Goal: Navigation & Orientation: Find specific page/section

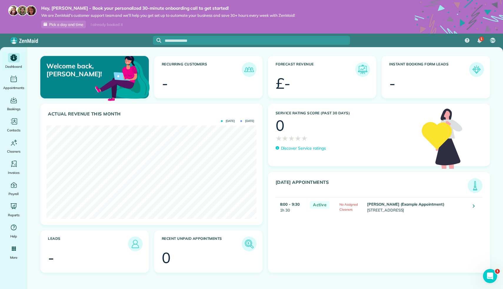
scroll to position [93, 210]
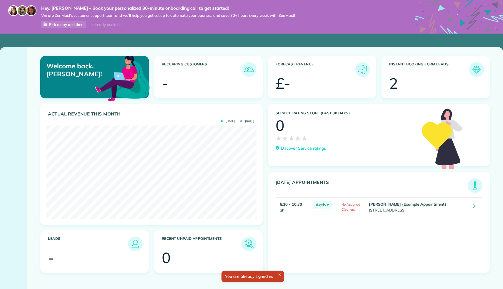
scroll to position [93, 210]
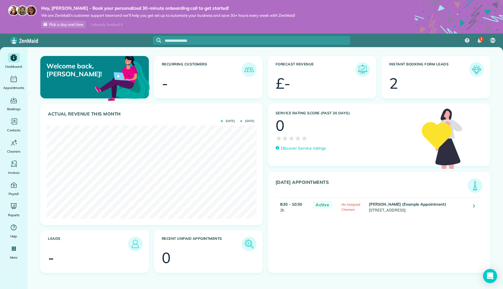
click at [479, 70] on img at bounding box center [477, 70] width 14 height 14
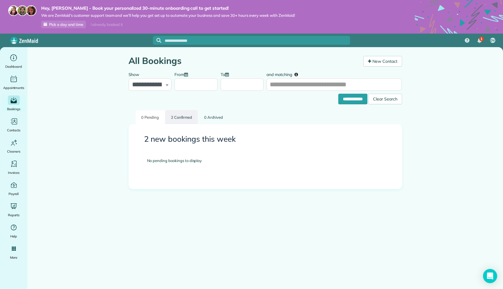
click at [177, 115] on link "2 Confirmed" at bounding box center [181, 117] width 33 height 14
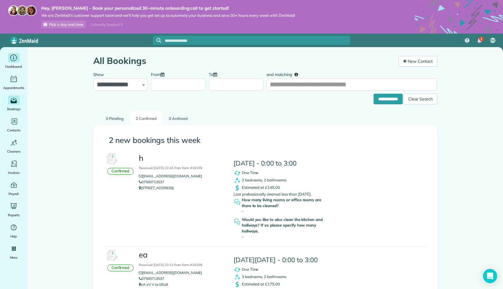
click at [12, 64] on span "Dashboard" at bounding box center [13, 67] width 17 height 6
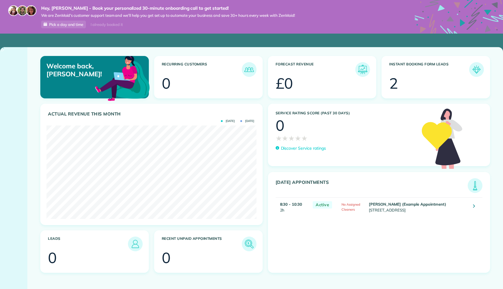
scroll to position [93, 210]
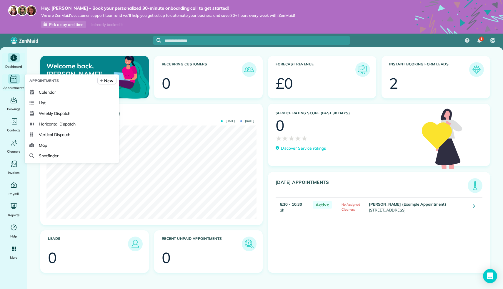
click at [10, 85] on span "Appointments" at bounding box center [13, 88] width 21 height 6
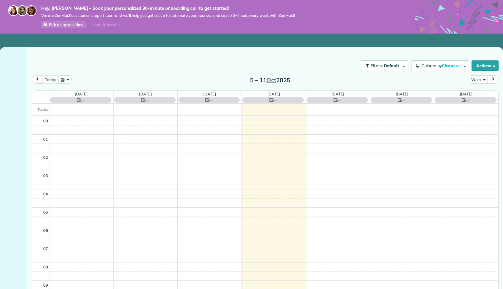
scroll to position [128, 0]
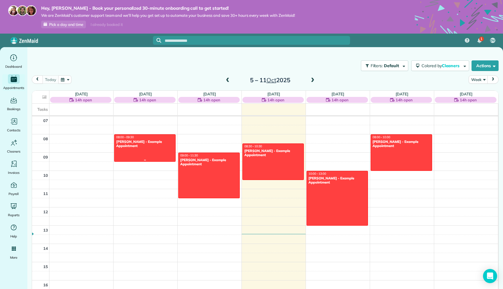
click at [153, 152] on div at bounding box center [145, 148] width 61 height 27
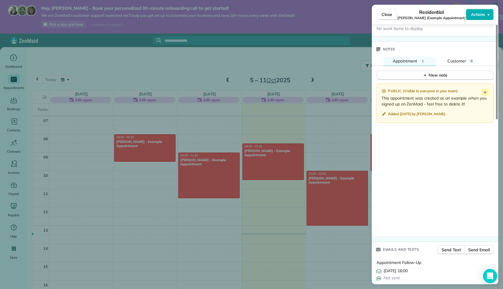
scroll to position [451, 0]
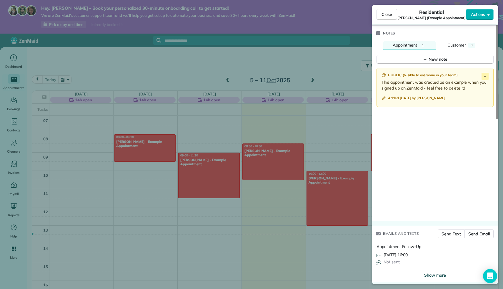
click at [431, 275] on span "Show more" at bounding box center [436, 275] width 22 height 6
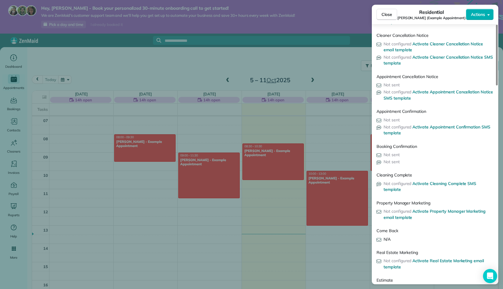
scroll to position [848, 0]
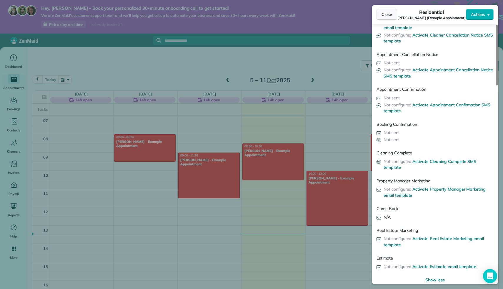
click at [389, 12] on span "Close" at bounding box center [387, 14] width 11 height 6
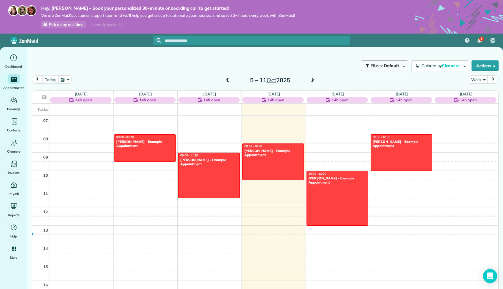
click at [397, 62] on button "Filters: Default" at bounding box center [384, 65] width 47 height 11
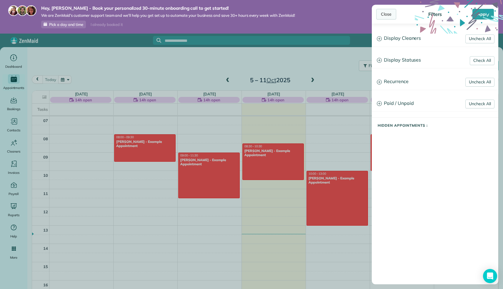
click at [386, 13] on div "Close" at bounding box center [387, 14] width 20 height 11
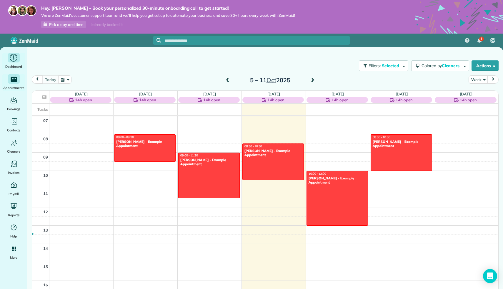
click at [10, 61] on icon "Main" at bounding box center [13, 58] width 9 height 9
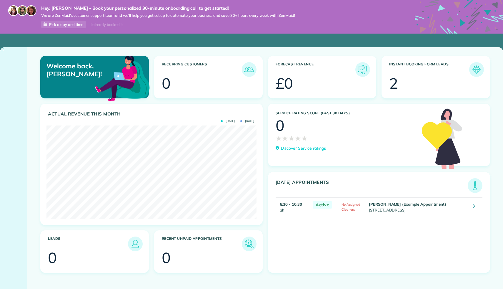
scroll to position [93, 210]
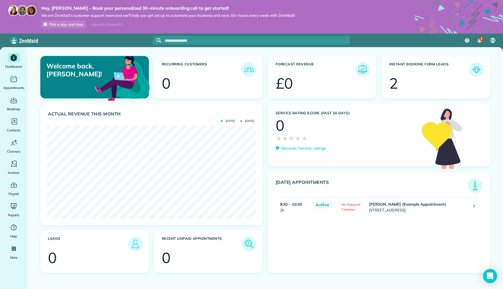
click at [299, 150] on p "Discover Service ratings" at bounding box center [303, 148] width 45 height 6
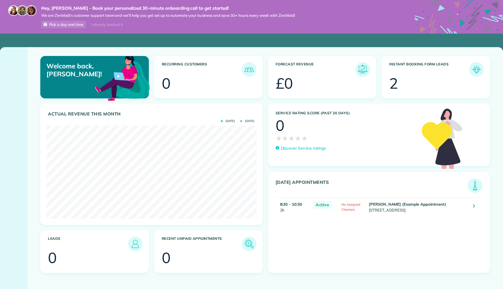
scroll to position [93, 210]
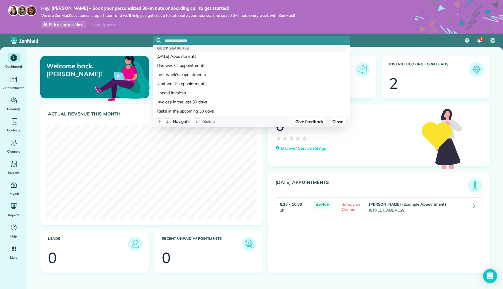
click at [178, 39] on input "text" at bounding box center [257, 41] width 185 height 4
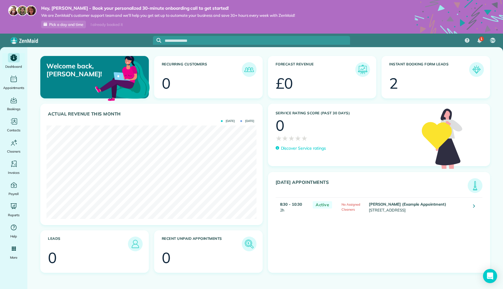
click at [217, 23] on div "Hey, [PERSON_NAME] - Book your personalized 30-minute onboarding call to get st…" at bounding box center [163, 16] width 263 height 23
